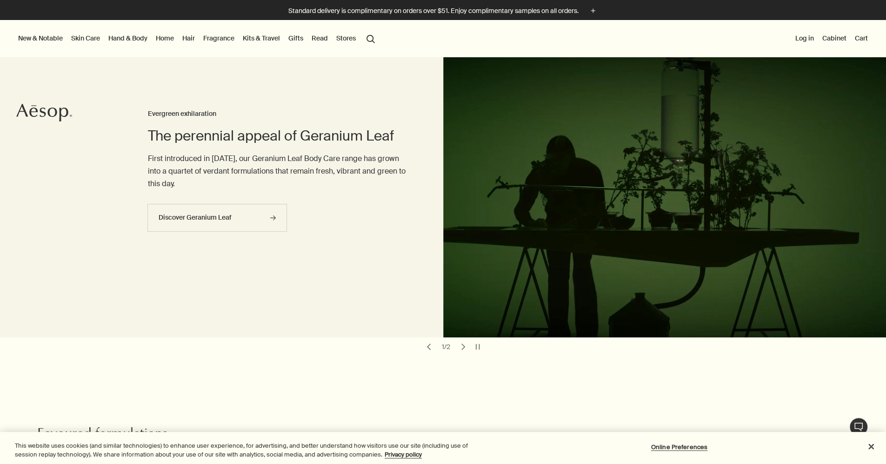
click at [798, 38] on button "Log in" at bounding box center [804, 38] width 22 height 12
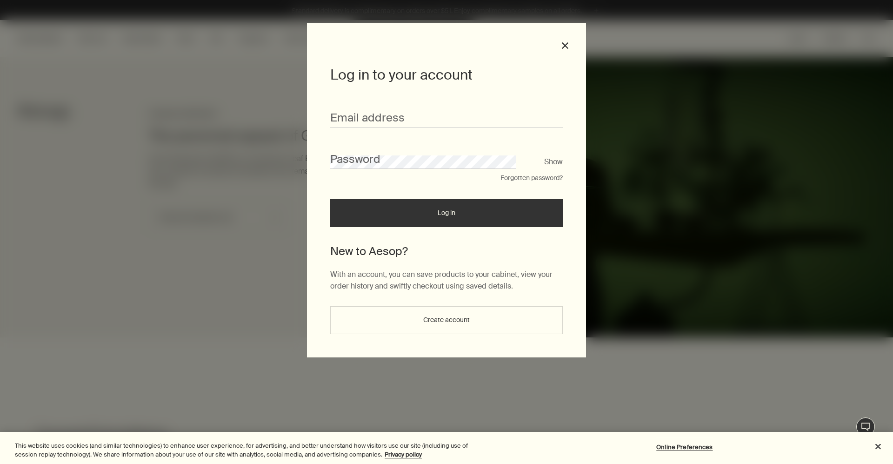
click at [451, 328] on button "Create account" at bounding box center [446, 320] width 233 height 28
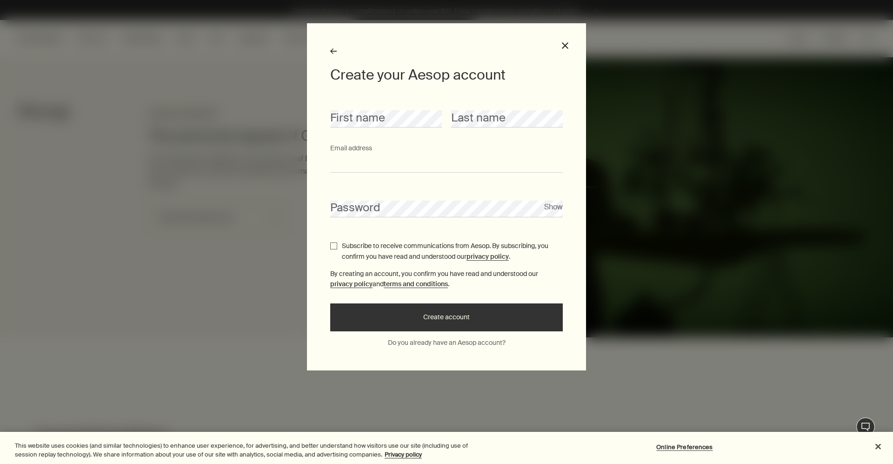
type input "**********"
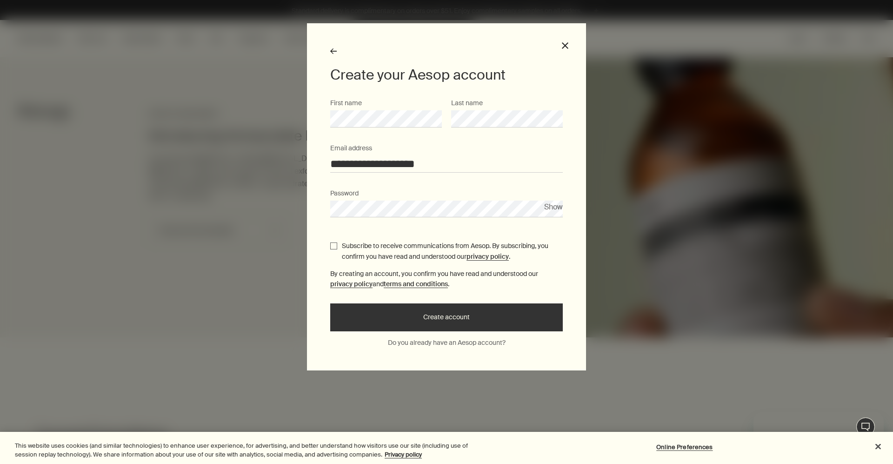
click at [333, 243] on input "Subscribe to receive communications from Aesop. By subscribing, you confirm you…" at bounding box center [333, 245] width 7 height 7
checkbox input "true"
click at [442, 314] on button "Create account" at bounding box center [446, 317] width 233 height 28
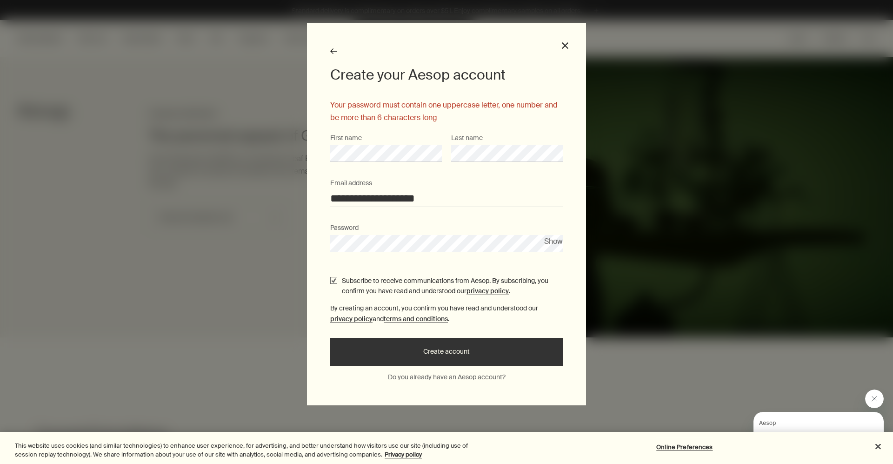
click at [307, 240] on div "**********" at bounding box center [446, 214] width 279 height 382
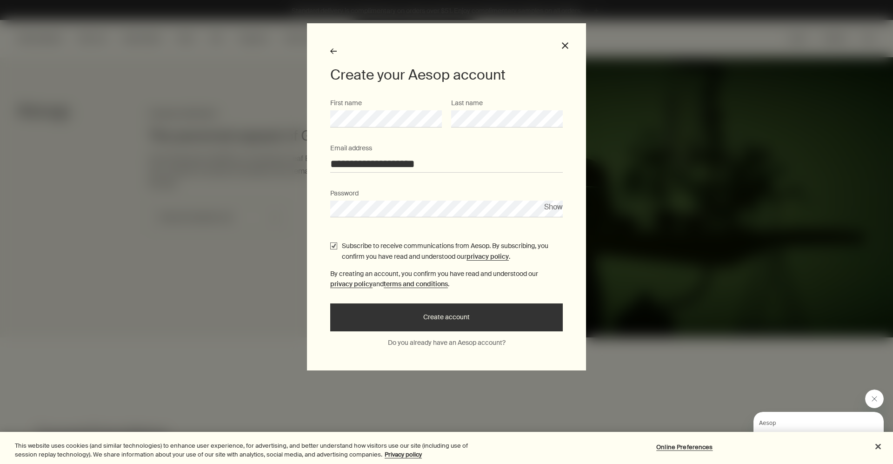
click at [460, 317] on button "Create account" at bounding box center [446, 317] width 233 height 28
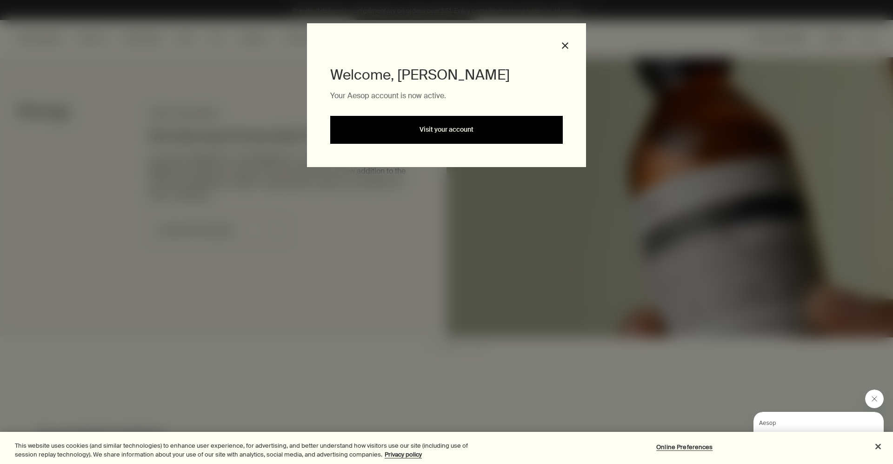
click at [479, 129] on link "Visit your account" at bounding box center [446, 130] width 233 height 28
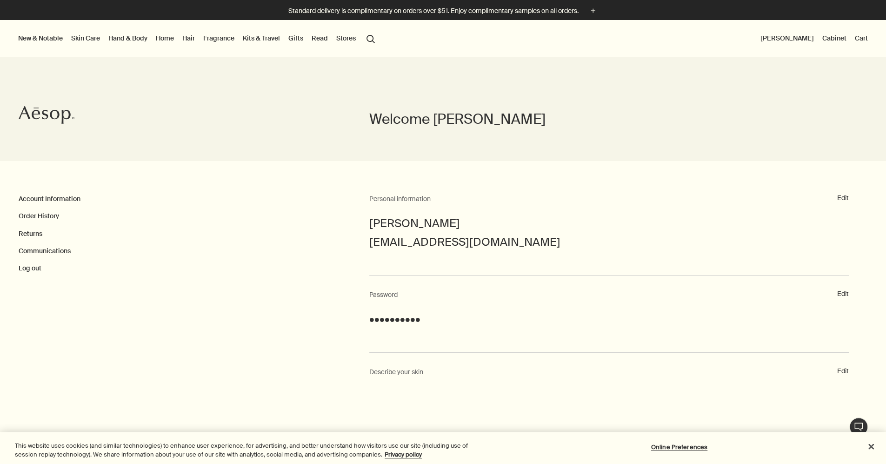
click at [197, 39] on link "Hair" at bounding box center [188, 38] width 16 height 12
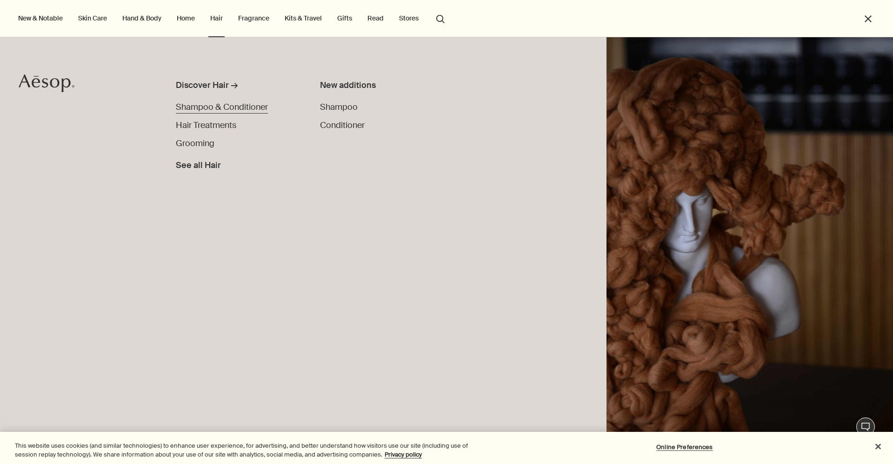
click at [240, 106] on span "Shampoo & Conditioner" at bounding box center [222, 106] width 92 height 11
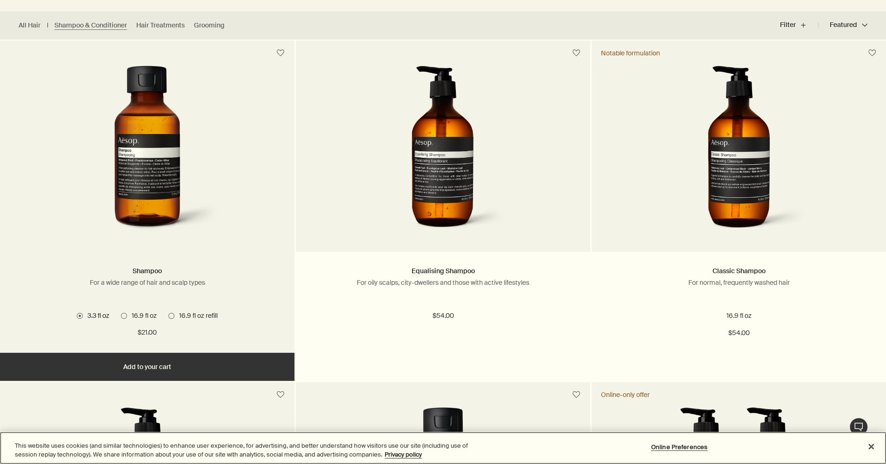
scroll to position [279, 0]
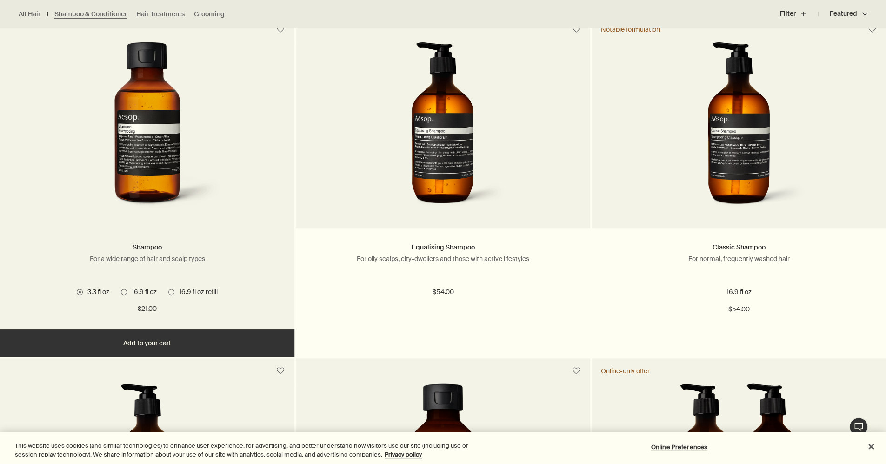
click at [138, 293] on span "16.9 fl oz" at bounding box center [142, 291] width 30 height 8
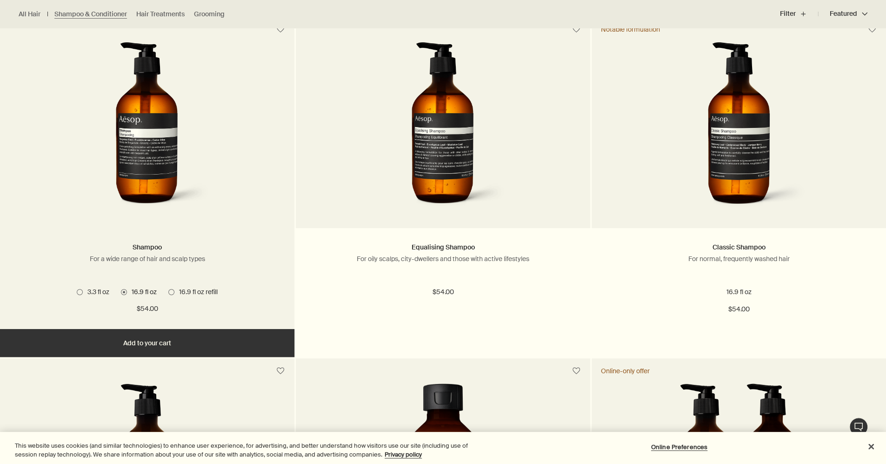
click at [203, 289] on span "16.9 fl oz refill" at bounding box center [195, 291] width 43 height 8
click at [148, 290] on span "16.9 fl oz" at bounding box center [142, 291] width 30 height 8
click at [201, 290] on span "16.9 fl oz refill" at bounding box center [195, 291] width 43 height 8
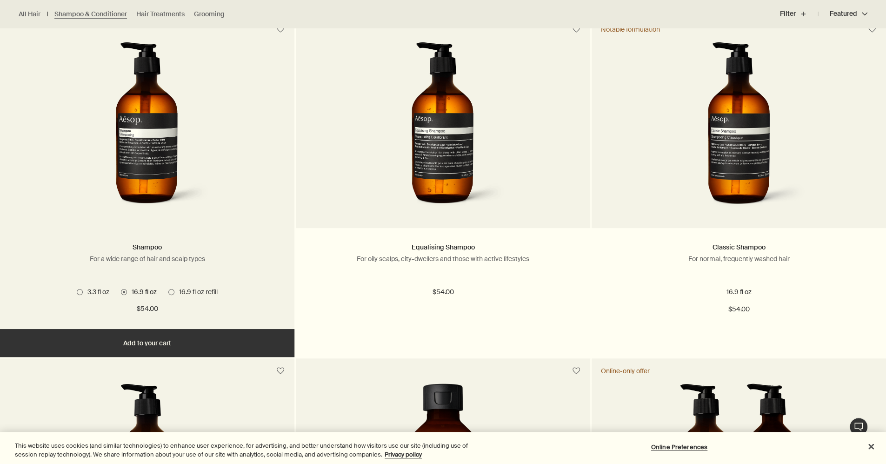
click at [147, 291] on span "16.9 fl oz" at bounding box center [142, 291] width 30 height 8
click at [146, 154] on img at bounding box center [147, 128] width 139 height 172
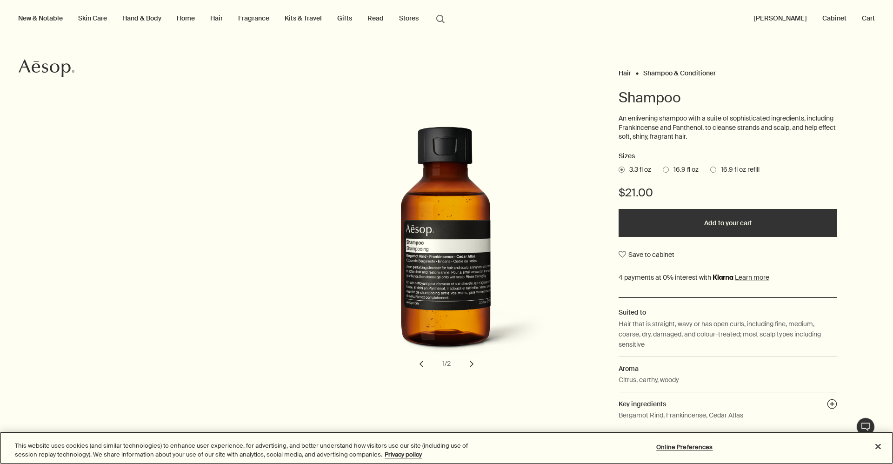
scroll to position [47, 0]
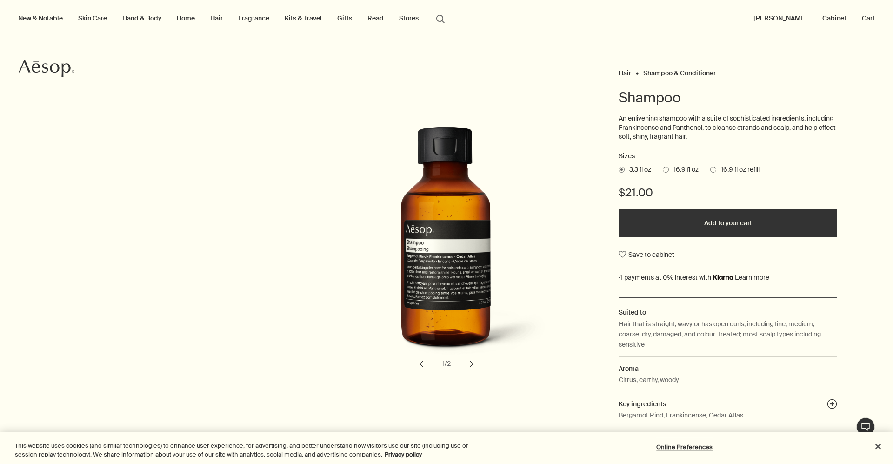
click at [669, 171] on span "16.9 fl oz" at bounding box center [684, 169] width 30 height 9
click at [663, 171] on input "16.9 fl oz" at bounding box center [663, 168] width 0 height 6
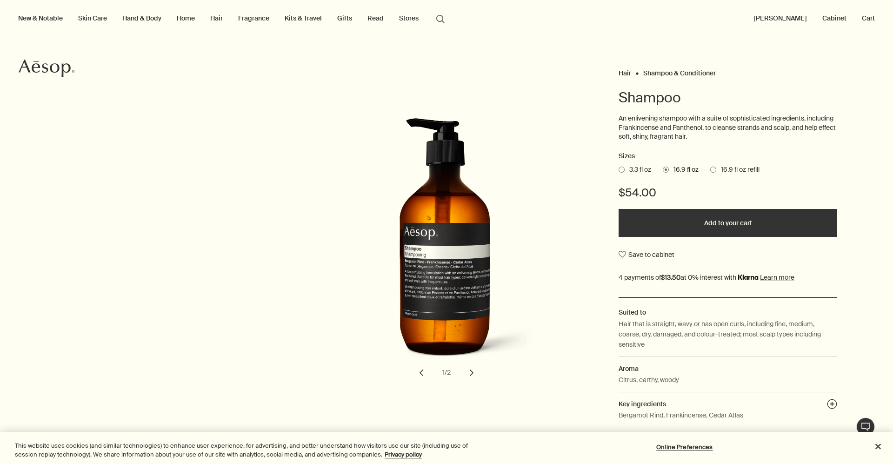
click at [726, 220] on button "Add to your cart" at bounding box center [728, 223] width 219 height 28
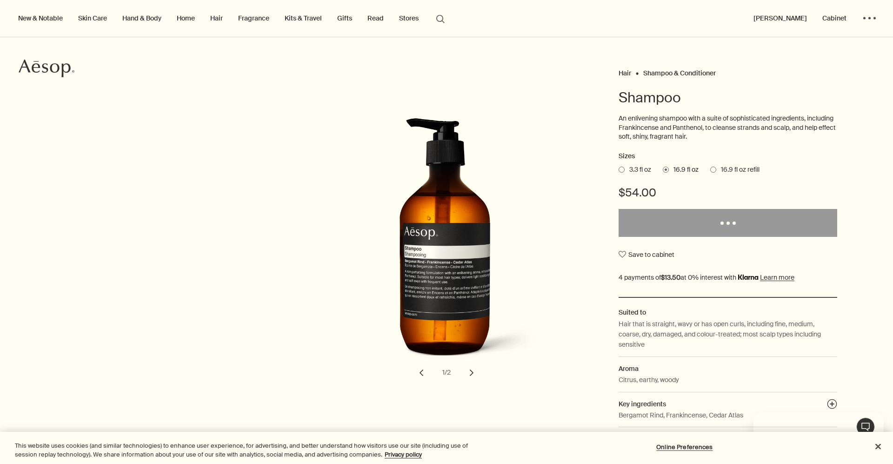
scroll to position [0, 0]
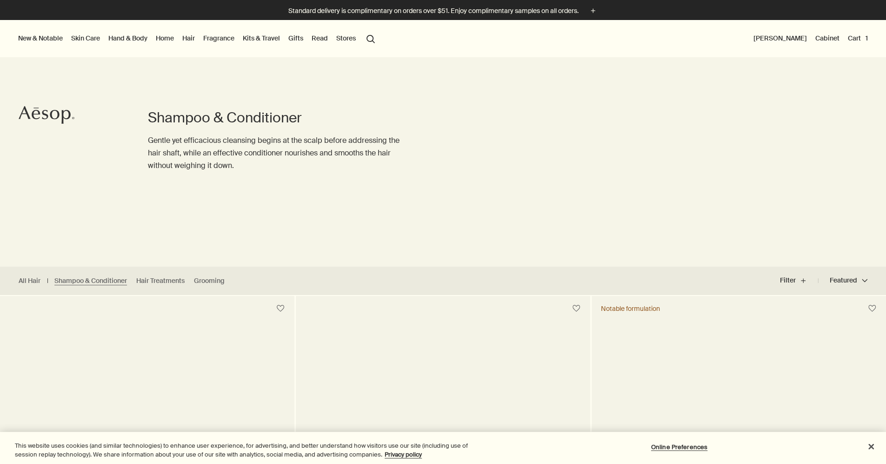
scroll to position [279, 0]
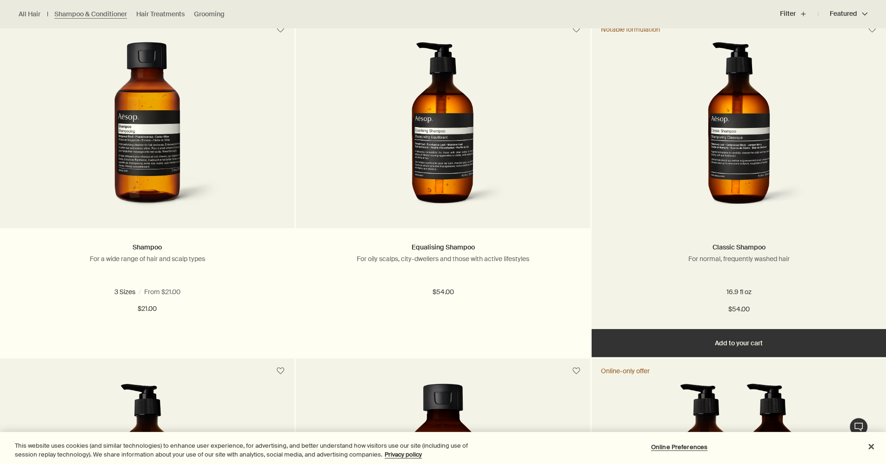
click at [736, 147] on img at bounding box center [738, 128] width 139 height 172
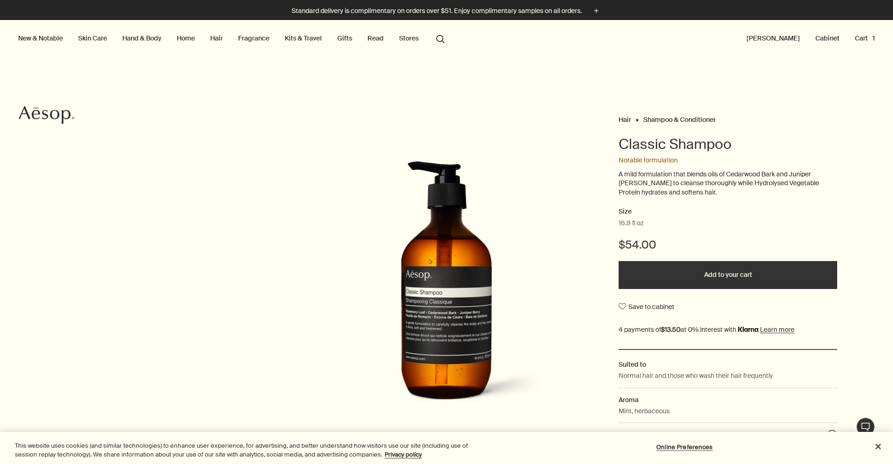
click at [727, 275] on button "Add to your cart" at bounding box center [728, 275] width 219 height 28
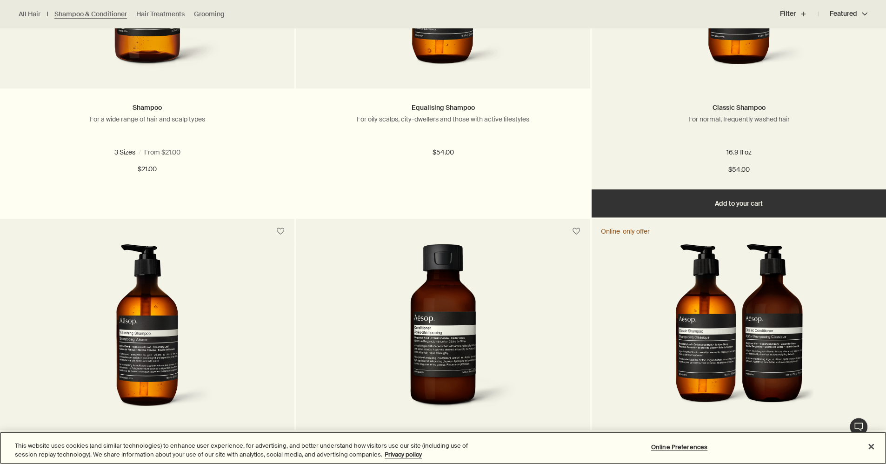
scroll to position [512, 0]
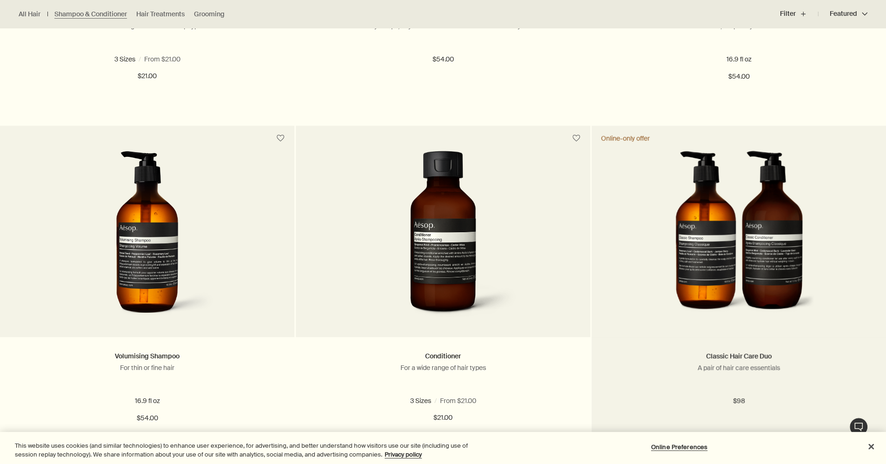
click at [721, 217] on img at bounding box center [739, 237] width 152 height 172
